Goal: Transaction & Acquisition: Purchase product/service

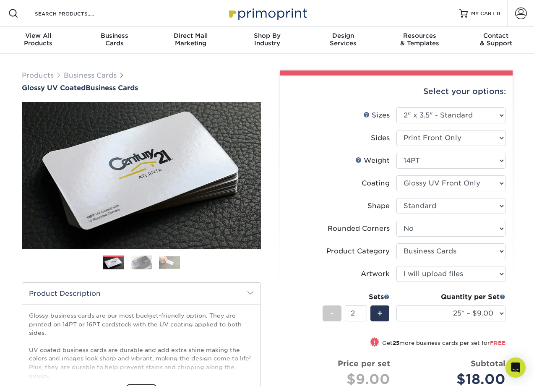
select select "2.00x3.50"
select select "0"
select select "3b5148f1-0588-4f88-a218-97bcfdce65c1"
select select "upload"
click at [397, 153] on select "Please Select 16PT 14PT" at bounding box center [451, 161] width 109 height 16
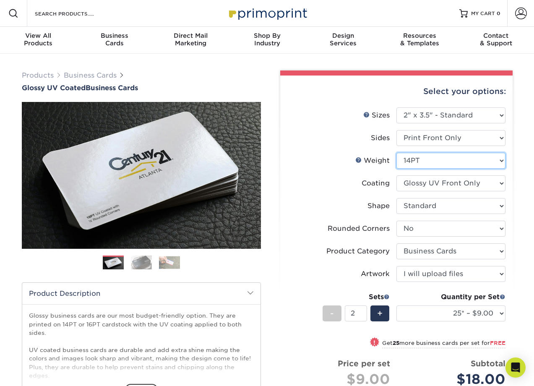
select select "16PT"
select select "-1"
select select
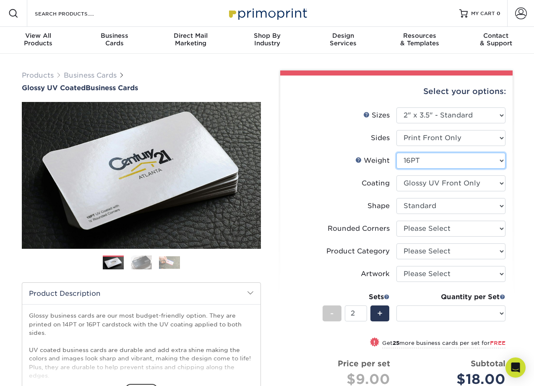
select select "-1"
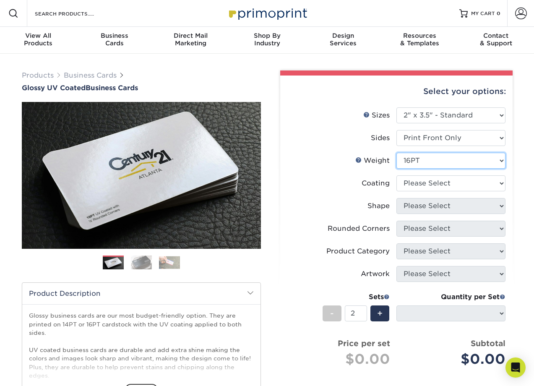
click at [397, 153] on select "Please Select 16PT 14PT" at bounding box center [451, 161] width 109 height 16
select select "14PT"
select select
click at [397, 175] on select at bounding box center [451, 183] width 109 height 16
select select "1e8116af-acfc-44b1-83dc-8181aa338834"
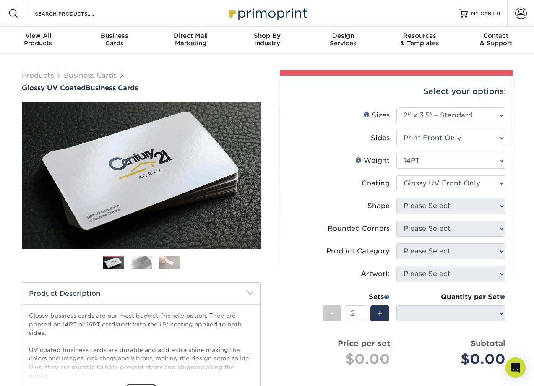
select select
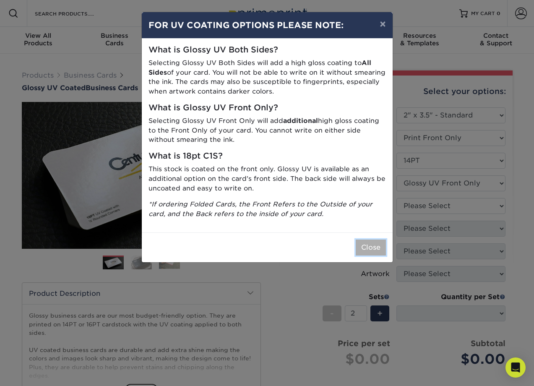
click at [374, 248] on button "Close" at bounding box center [371, 248] width 30 height 16
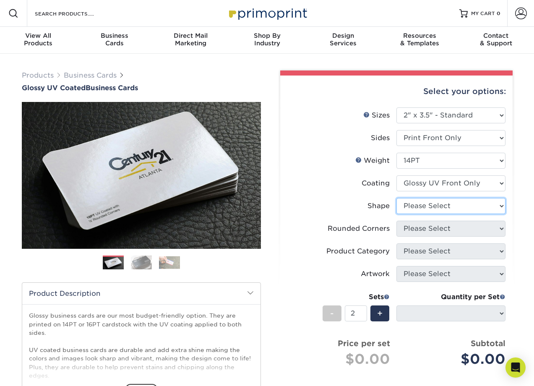
click at [397, 198] on select "Please Select Standard" at bounding box center [451, 206] width 109 height 16
select select "standard"
select select
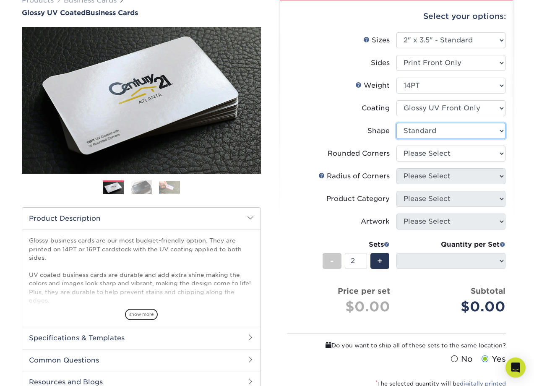
scroll to position [91, 0]
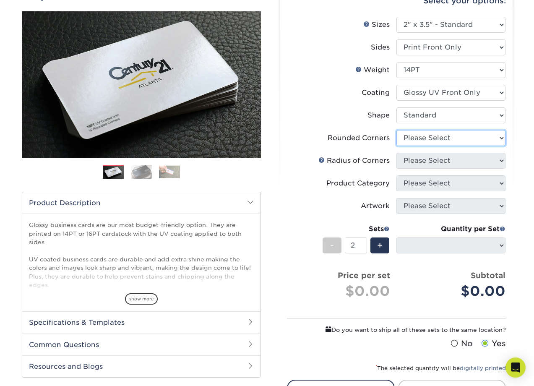
click at [397, 130] on select "Please Select Yes - Round 2 Corners Yes - Round 4 Corners No" at bounding box center [451, 138] width 109 height 16
select select "0"
click option "No" at bounding box center [0, 0] width 0 height 0
select select "-1"
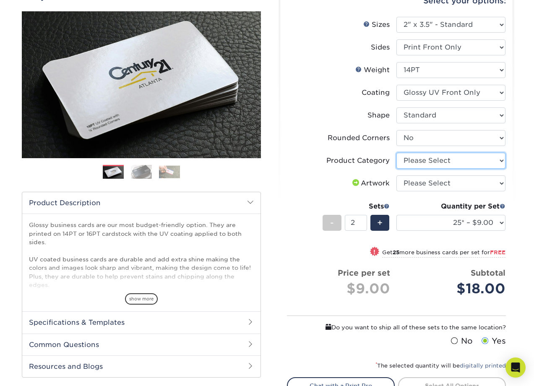
click at [397, 153] on select "Please Select Business Cards" at bounding box center [451, 161] width 109 height 16
select select "3b5148f1-0588-4f88-a218-97bcfdce65c1"
click option "Business Cards" at bounding box center [0, 0] width 0 height 0
click at [397, 175] on select "Please Select I will upload files I need a design - $100" at bounding box center [451, 183] width 109 height 16
select select "upload"
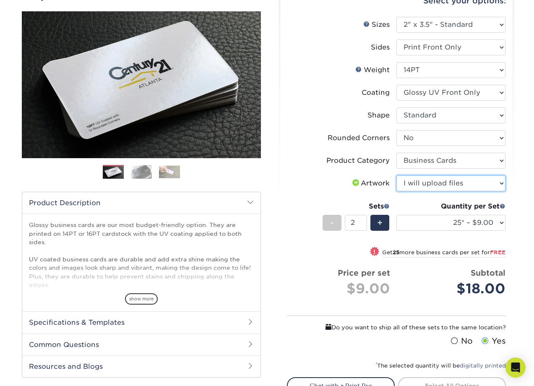
click option "I will upload files" at bounding box center [0, 0] width 0 height 0
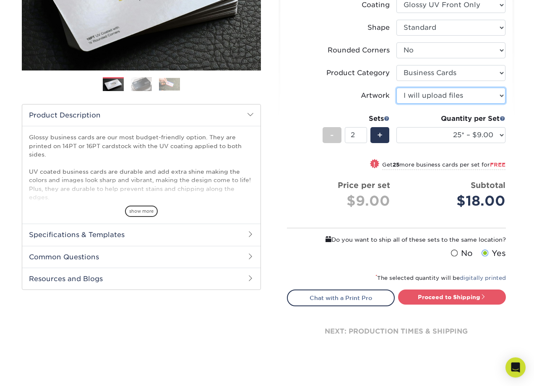
scroll to position [181, 0]
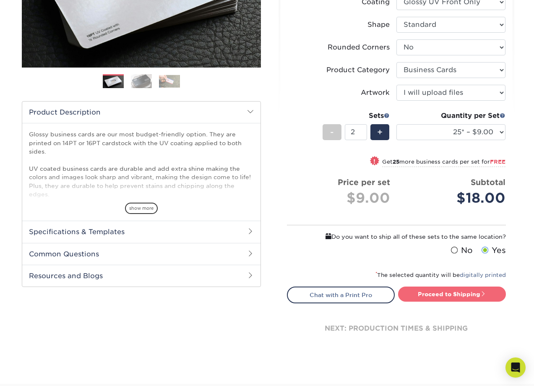
click at [430, 298] on link "Proceed to Shipping" at bounding box center [452, 294] width 108 height 15
type input "Set 1"
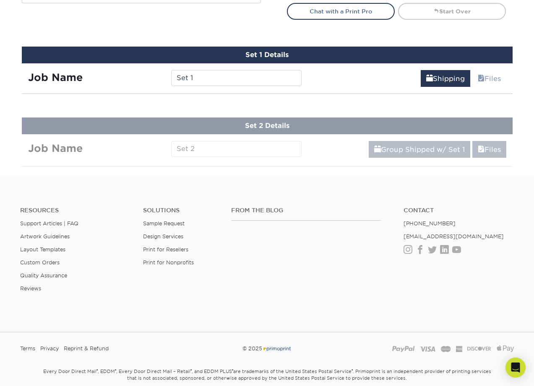
scroll to position [490, 0]
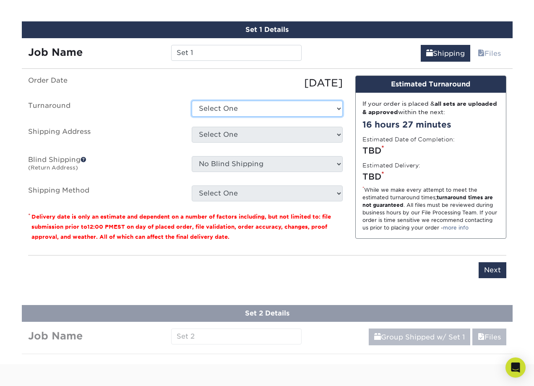
click at [192, 101] on select "Select One 2-4 Business Days 2 Day Next Business Day" at bounding box center [267, 109] width 151 height 16
select select "24c06b52-6b57-423c-8f6e-4bc3bdf6ad8c"
click option "2-4 Business Days" at bounding box center [0, 0] width 0 height 0
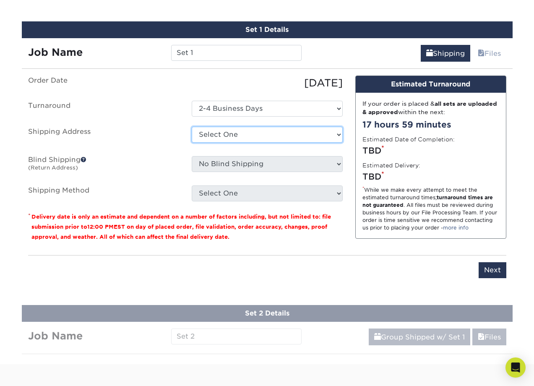
click at [192, 127] on select "Select One + Add New Address - Login" at bounding box center [267, 135] width 151 height 16
click at [138, 140] on label "Shipping Address" at bounding box center [104, 136] width 164 height 19
